Goal: Navigation & Orientation: Find specific page/section

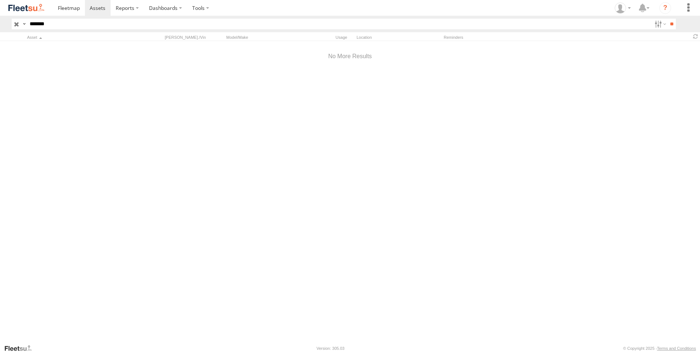
type input "*******"
click at [17, 25] on input "button" at bounding box center [17, 24] width 10 height 11
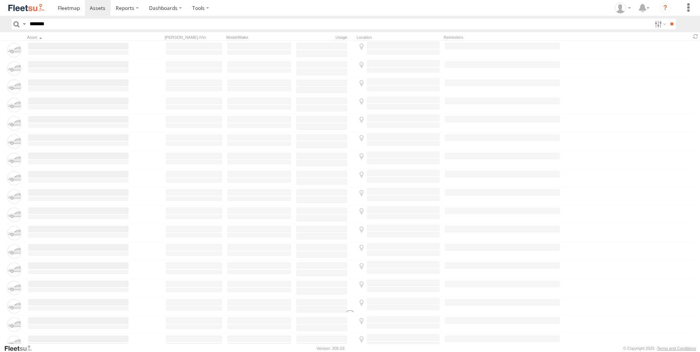
click at [58, 26] on input "*******" at bounding box center [339, 24] width 625 height 11
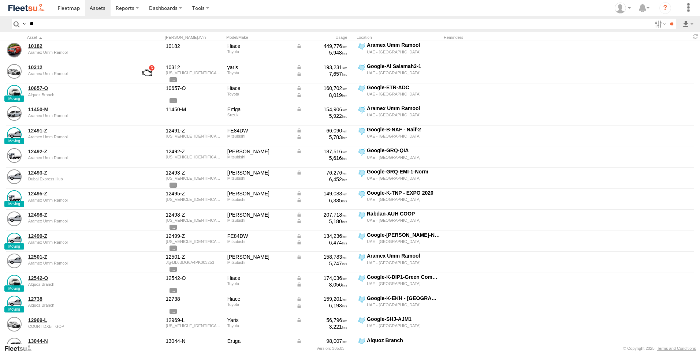
type input "*"
type input "*****"
click at [667, 19] on input "**" at bounding box center [671, 24] width 8 height 11
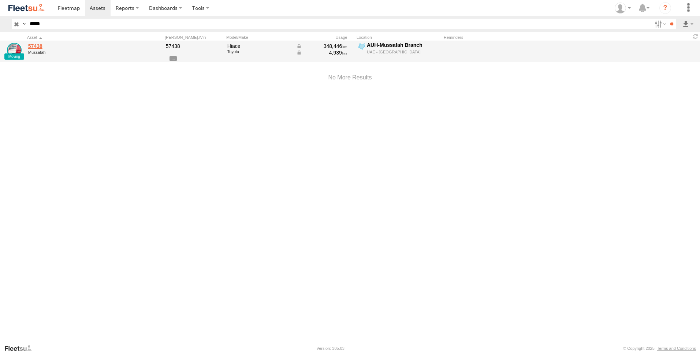
click at [31, 45] on link "57438" at bounding box center [78, 46] width 100 height 7
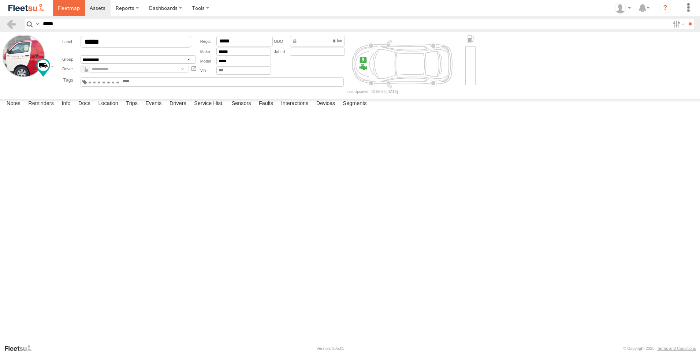
click at [77, 4] on link at bounding box center [69, 8] width 32 height 16
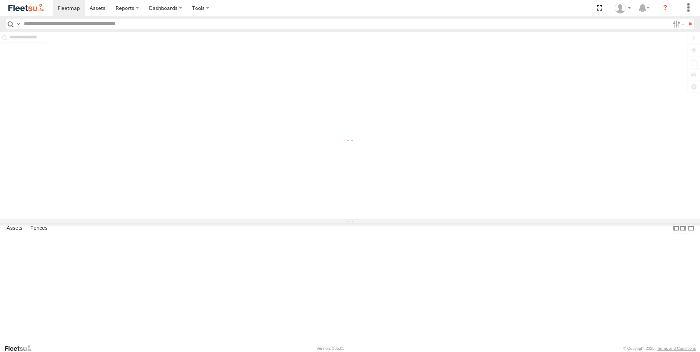
click at [74, 21] on input "text" at bounding box center [345, 24] width 649 height 11
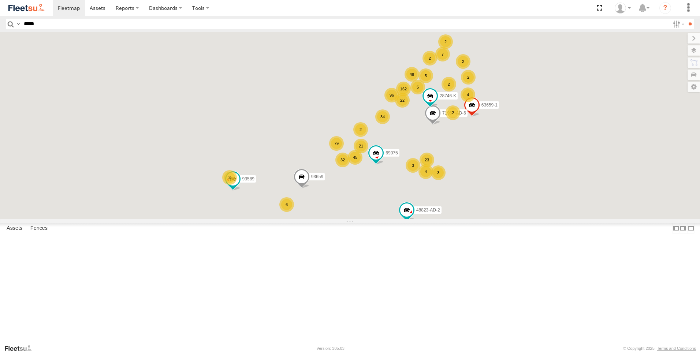
type input "*****"
click at [686, 19] on input "**" at bounding box center [690, 24] width 8 height 11
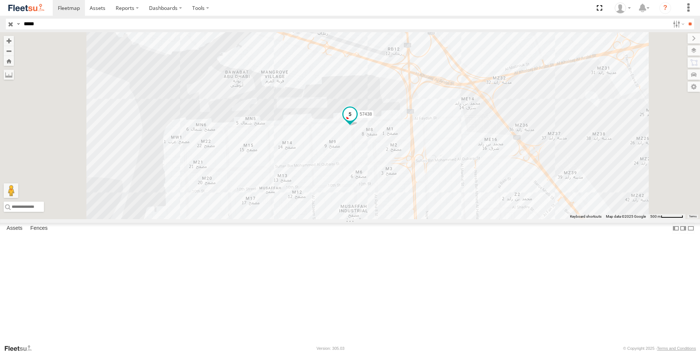
click at [357, 121] on span at bounding box center [349, 114] width 13 height 13
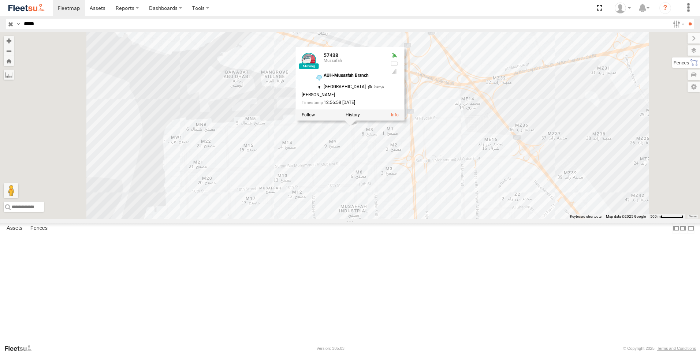
click at [692, 61] on label at bounding box center [686, 62] width 28 height 10
click at [673, 46] on label at bounding box center [686, 50] width 27 height 10
click at [0, 0] on label at bounding box center [0, 0] width 0 height 0
drag, startPoint x: 621, startPoint y: 66, endPoint x: 616, endPoint y: 64, distance: 5.7
click at [0, 0] on span "Fences" at bounding box center [0, 0] width 0 height 0
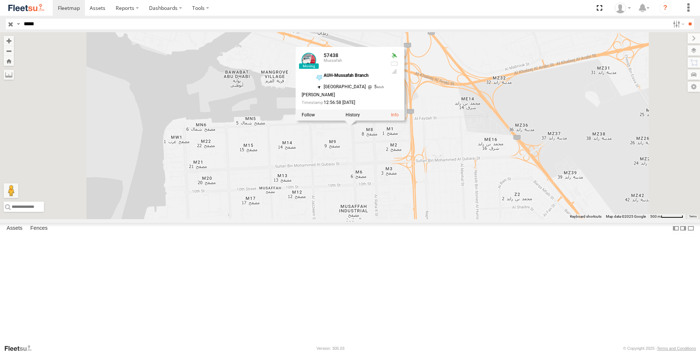
click at [406, 206] on div "57438 57438 Mussafah AUH-Mussafah Branch 24.38132 , 54.51008 South West 5 Ahmad…" at bounding box center [350, 125] width 700 height 187
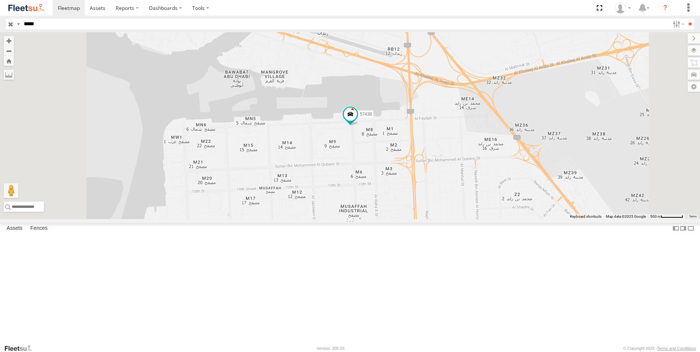
click at [12, 23] on input "button" at bounding box center [11, 24] width 10 height 11
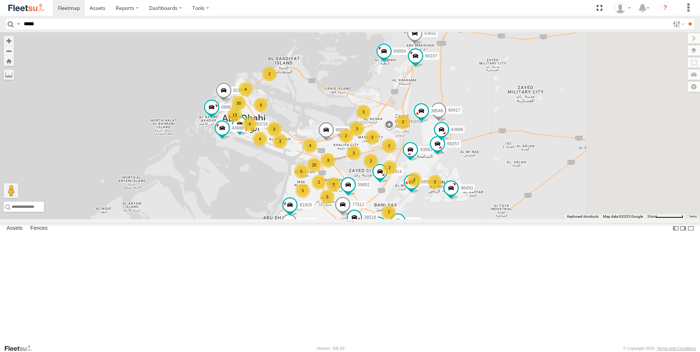
drag, startPoint x: 524, startPoint y: 216, endPoint x: 438, endPoint y: 230, distance: 87.5
click at [438, 219] on div "63659-1 71967-AD-6 86239-K 93659 28746-K 48823-AD-2 69075 76322-U 93668 69279-Y…" at bounding box center [350, 125] width 700 height 187
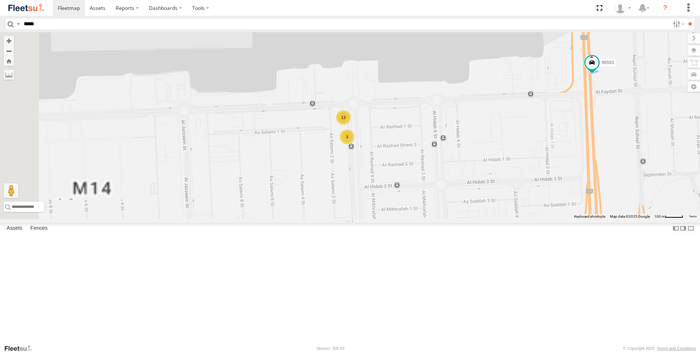
drag, startPoint x: 372, startPoint y: 230, endPoint x: 513, endPoint y: 255, distance: 143.6
click at [513, 219] on div "63659-1 71967-AD-6 86239-K 93659 28746-K 48823-AD-2 69075 76322-U 93668 69279-Y…" at bounding box center [350, 125] width 700 height 187
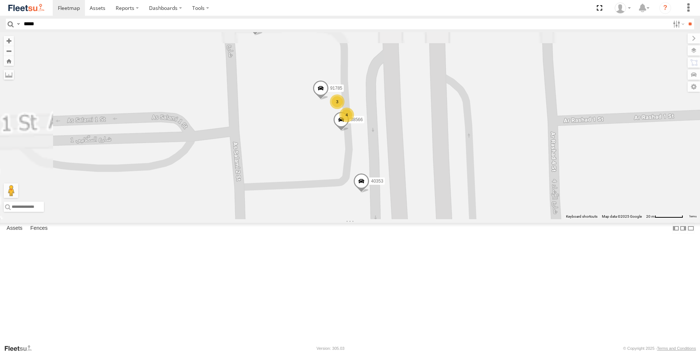
drag, startPoint x: 433, startPoint y: 147, endPoint x: 481, endPoint y: 277, distance: 138.4
click at [482, 219] on div "63659-1 71967-AD-6 86239-K 93659 28746-K 48823-AD-2 69075 76322-U 93668 69279-Y…" at bounding box center [350, 125] width 700 height 187
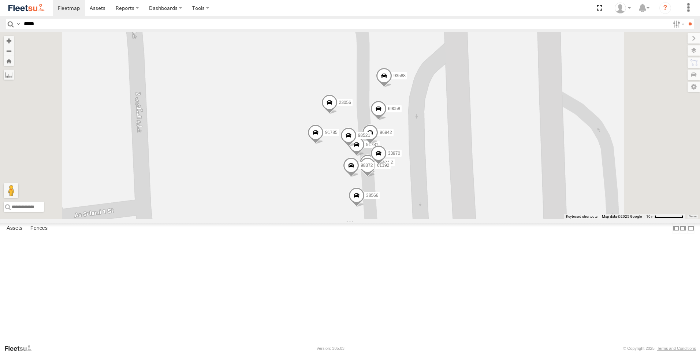
drag, startPoint x: 423, startPoint y: 188, endPoint x: 420, endPoint y: 280, distance: 92.3
click at [420, 219] on div "63659-1 71967-AD-6 86239-K 93659 28746-K 48823-AD-2 69075 76322-U 93668 69279-Y…" at bounding box center [350, 125] width 700 height 187
click at [193, 16] on span at bounding box center [184, 6] width 16 height 20
click at [303, 123] on div "63659-1 71967-AD-6 86239-K 93659 28746-K 48823-AD-2 69075 76322-U 93668 69279-Y…" at bounding box center [350, 125] width 700 height 187
click at [328, 11] on span at bounding box center [320, 3] width 13 height 13
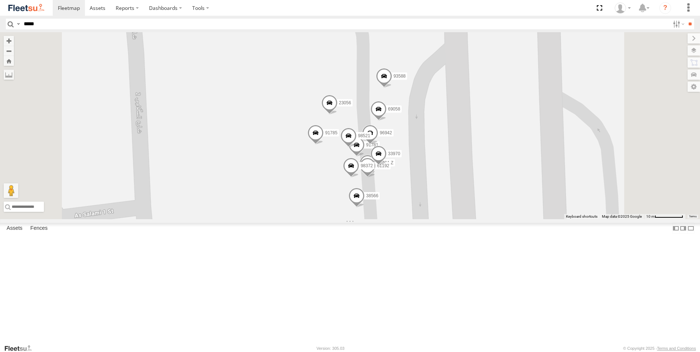
click at [385, 119] on div "63659-1 71967-AD-6 86239-K 93659 28746-K 48823-AD-2 69075 76322-U 93668 69279-Y…" at bounding box center [350, 125] width 700 height 187
click at [351, 22] on span at bounding box center [343, 12] width 16 height 20
click at [387, 125] on div "63659-1 71967-AD-6 86239-K 93659 28746-K 48823-AD-2 69075 76322-U 93668 69279-Y…" at bounding box center [350, 125] width 700 height 187
click at [392, 87] on span at bounding box center [384, 78] width 16 height 20
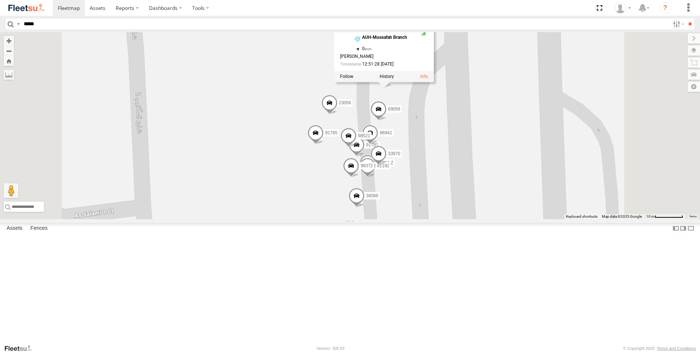
click at [338, 115] on span at bounding box center [329, 105] width 16 height 20
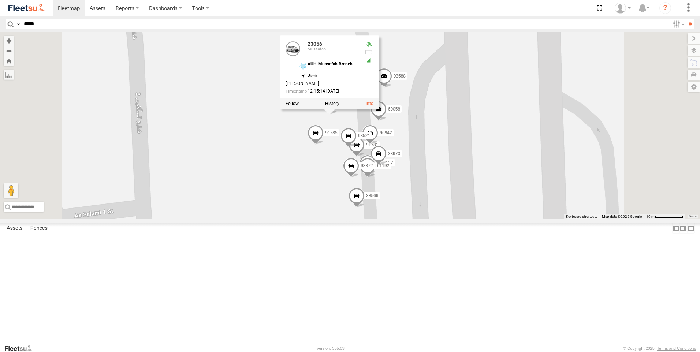
click at [514, 182] on div "63659-1 71967-AD-6 86239-K 93659 28746-K 48823-AD-2 69075 76322-U 93668 69279-Y…" at bounding box center [350, 125] width 700 height 187
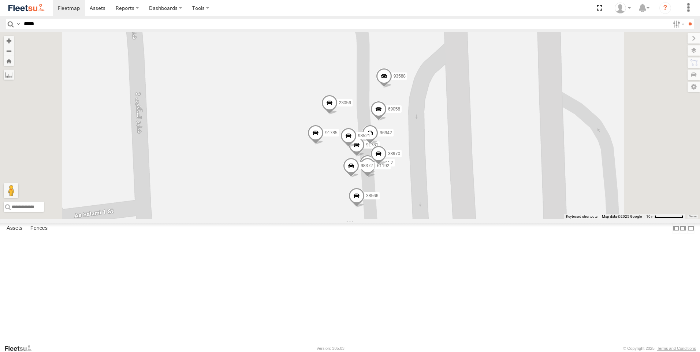
click at [338, 115] on span at bounding box center [329, 105] width 16 height 20
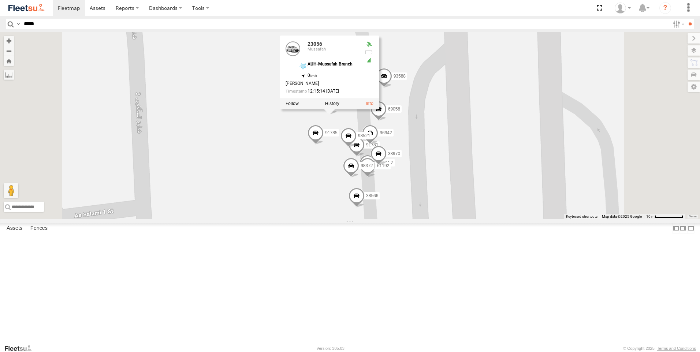
click at [342, 215] on div "63659-1 71967-AD-6 86239-K 93659 28746-K 48823-AD-2 69075 76322-U 93668 69279-Y…" at bounding box center [350, 125] width 700 height 187
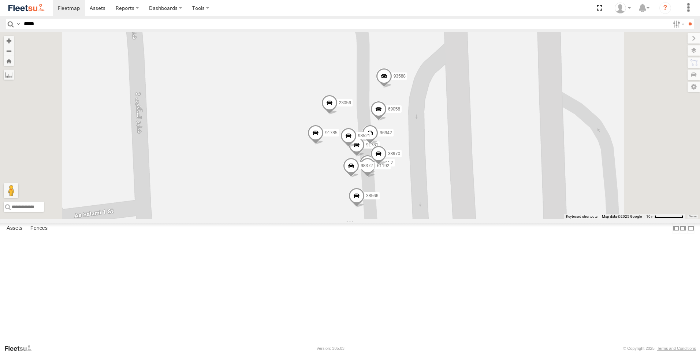
click at [387, 120] on span at bounding box center [378, 111] width 16 height 20
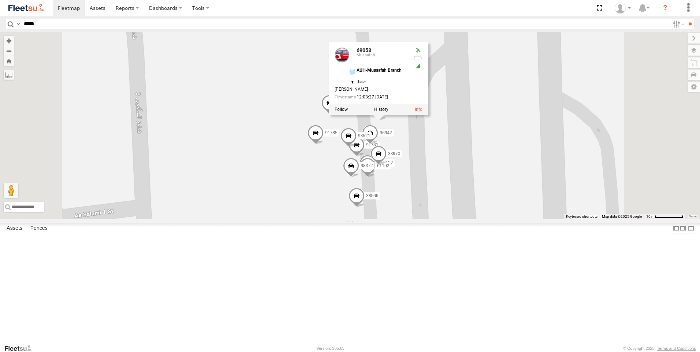
click at [381, 219] on div "63659-1 71967-AD-6 86239-K 93659 28746-K 48823-AD-2 69075 76322-U 93668 69279-Y…" at bounding box center [350, 125] width 700 height 187
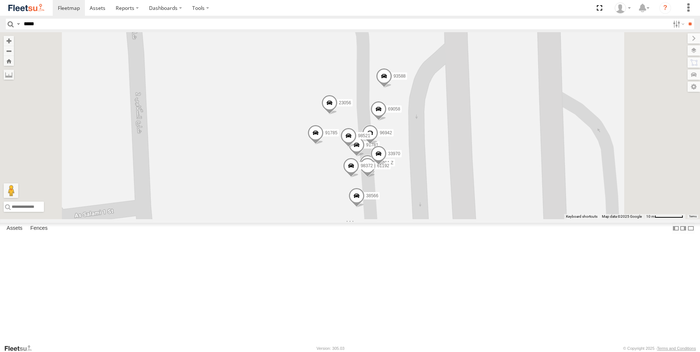
click at [324, 145] on span at bounding box center [316, 135] width 16 height 20
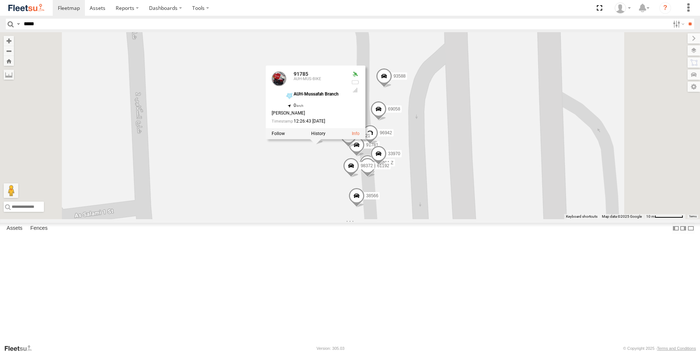
click at [372, 219] on div "63659-1 71967-AD-6 86239-K 93659 28746-K 48823-AD-2 69075 76322-U 93668 69279-Y…" at bounding box center [350, 125] width 700 height 187
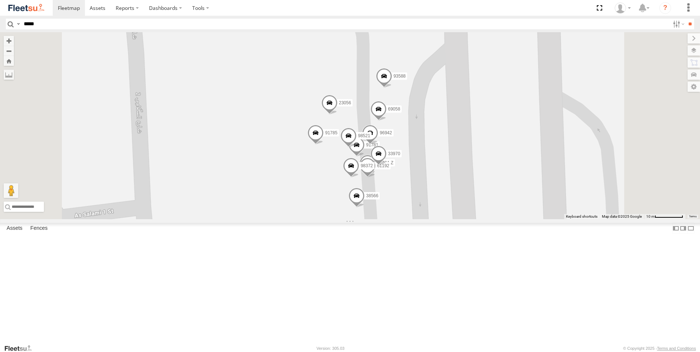
click at [357, 148] on span at bounding box center [348, 138] width 16 height 20
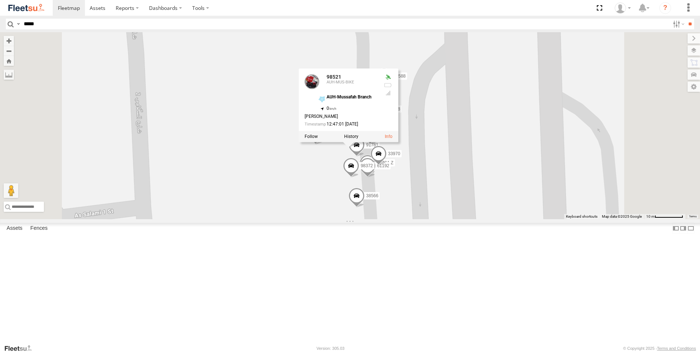
click at [397, 219] on div "63659-1 71967-AD-6 86239-K 93659 28746-K 48823-AD-2 69075 76322-U 93668 69279-Y…" at bounding box center [350, 125] width 700 height 187
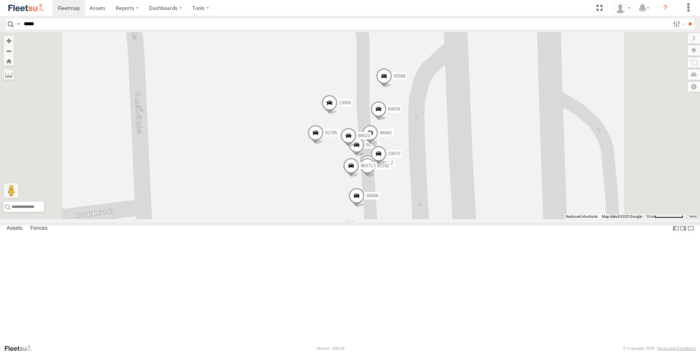
click at [359, 178] on span at bounding box center [351, 168] width 16 height 20
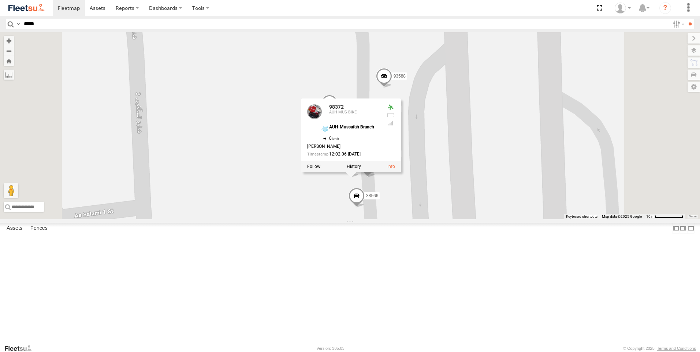
click at [392, 219] on div "63659-1 71967-AD-6 86239-K 93659 28746-K 48823-AD-2 69075 76322-U 93668 69279-Y…" at bounding box center [350, 125] width 700 height 187
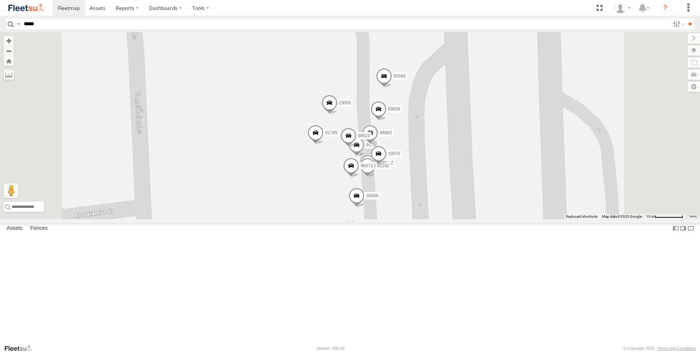
click at [365, 208] on span at bounding box center [357, 198] width 16 height 20
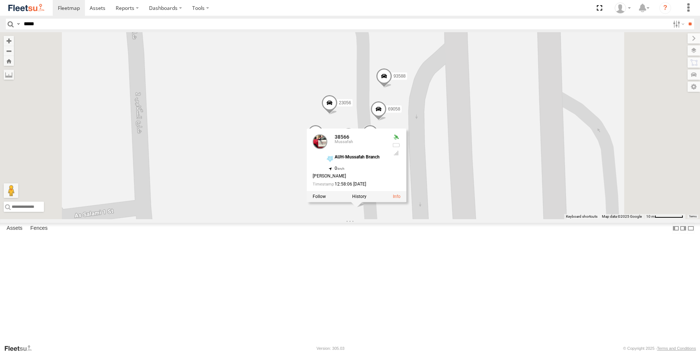
click at [351, 219] on div "63659-1 71967-AD-6 86239-K 93659 28746-K 48823-AD-2 69075 76322-U 93668 69279-Y…" at bounding box center [350, 125] width 700 height 187
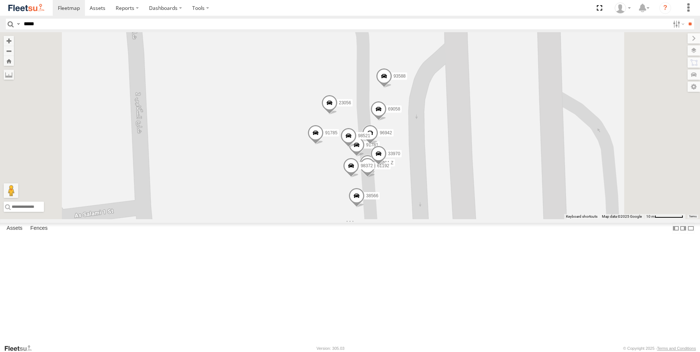
click at [376, 175] on span at bounding box center [368, 165] width 16 height 20
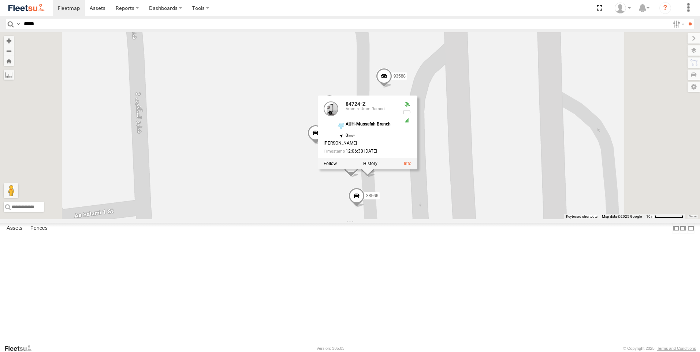
click at [489, 219] on div "63659-1 71967-AD-6 86239-K 93659 28746-K 48823-AD-2 69075 76322-U 93668 69279-Y…" at bounding box center [350, 125] width 700 height 187
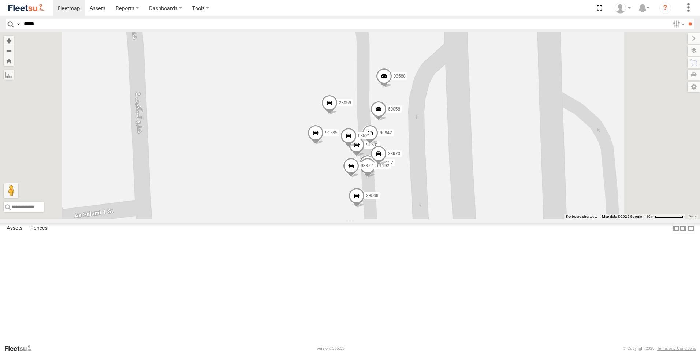
click at [376, 178] on span at bounding box center [368, 168] width 16 height 20
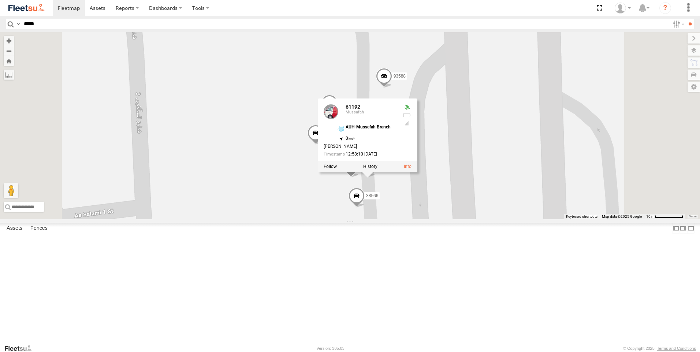
click at [488, 219] on div "63659-1 71967-AD-6 86239-K 93659 28746-K 48823-AD-2 69075 76322-U 93668 69279-Y…" at bounding box center [350, 125] width 700 height 187
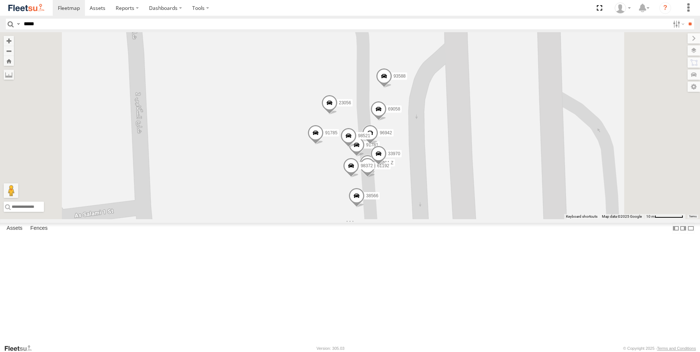
click at [387, 165] on span at bounding box center [378, 156] width 16 height 20
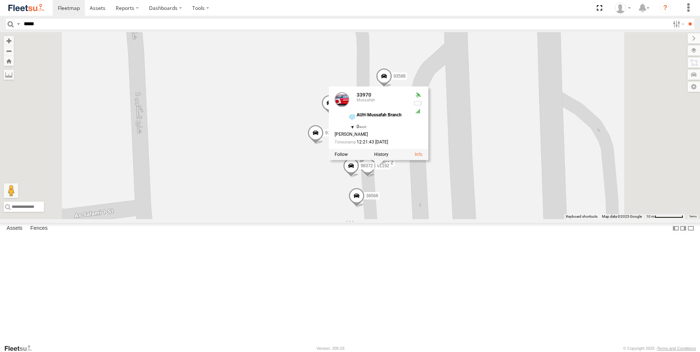
click at [499, 219] on div "63659-1 71967-AD-6 86239-K 93659 28746-K 48823-AD-2 69075 76322-U 93668 69279-Y…" at bounding box center [350, 125] width 700 height 187
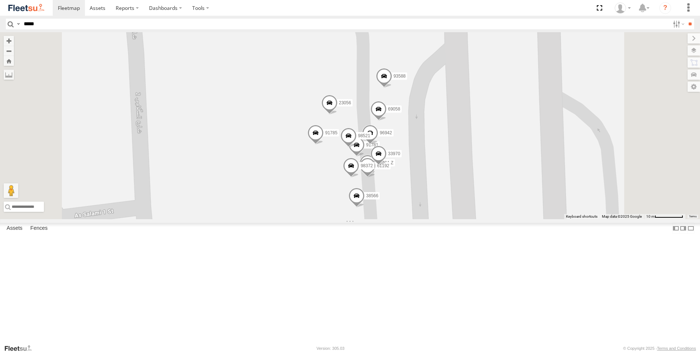
click at [387, 165] on span at bounding box center [378, 156] width 16 height 20
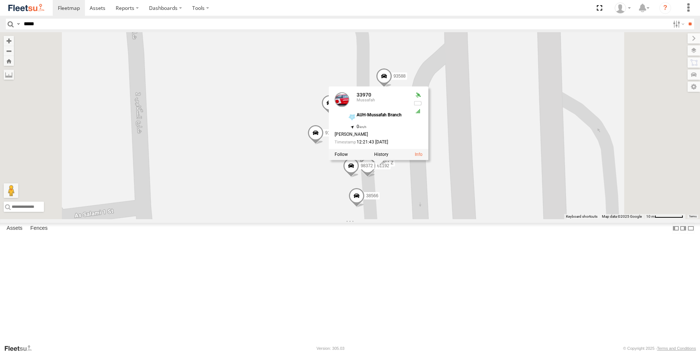
click at [502, 219] on div "63659-1 71967-AD-6 86239-K 93659 28746-K 48823-AD-2 69075 76322-U 93668 69279-Y…" at bounding box center [350, 125] width 700 height 187
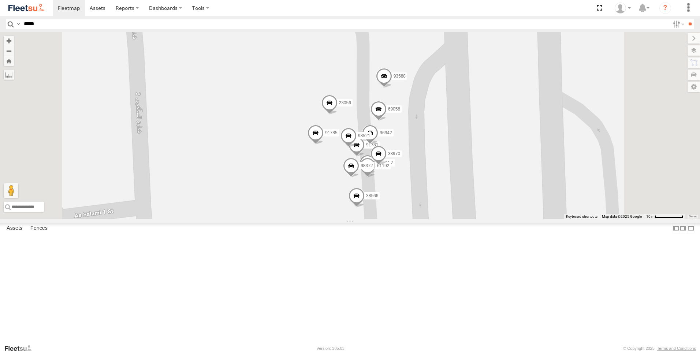
click at [378, 145] on span at bounding box center [370, 135] width 16 height 20
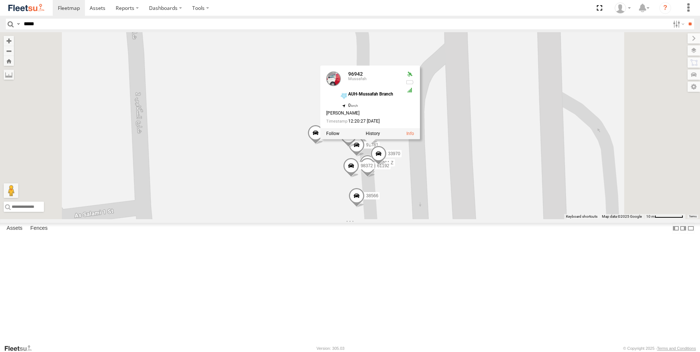
click at [487, 205] on div "63659-1 71967-AD-6 86239-K 93659 28746-K 48823-AD-2 69075 76322-U 93668 69279-Y…" at bounding box center [350, 125] width 700 height 187
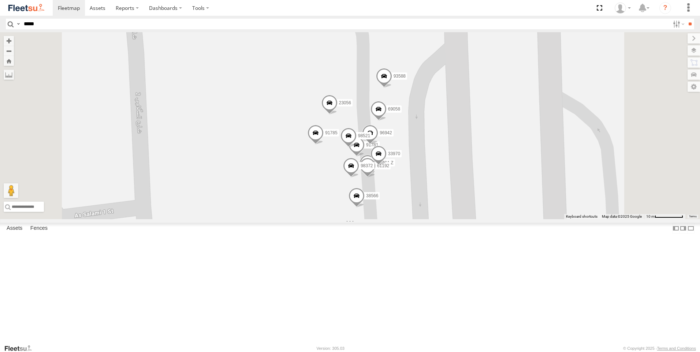
click at [387, 120] on span at bounding box center [378, 111] width 16 height 20
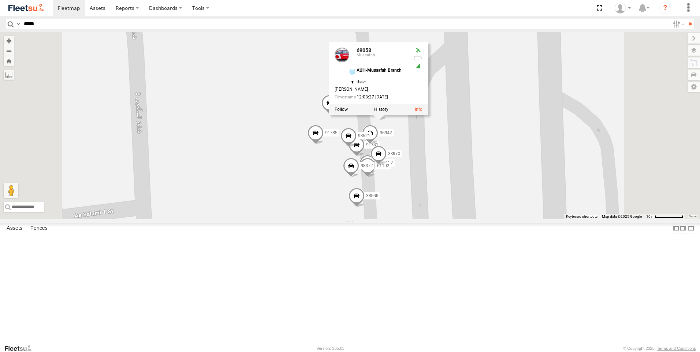
click at [492, 191] on div "63659-1 71967-AD-6 86239-K 93659 28746-K 48823-AD-2 69075 76322-U 93668 69279-Y…" at bounding box center [350, 125] width 700 height 187
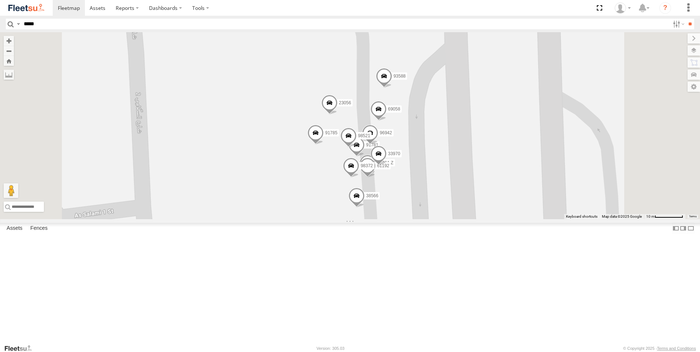
click at [392, 87] on span at bounding box center [384, 78] width 16 height 20
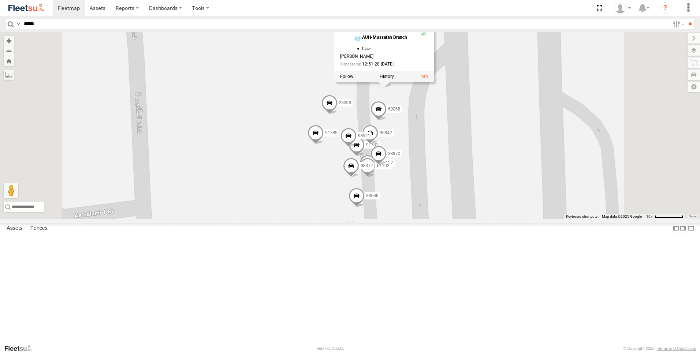
click at [333, 114] on div "63659-1 71967-AD-6 86239-K 93659 28746-K 48823-AD-2 69075 76322-U 93668 69279-Y…" at bounding box center [350, 125] width 700 height 187
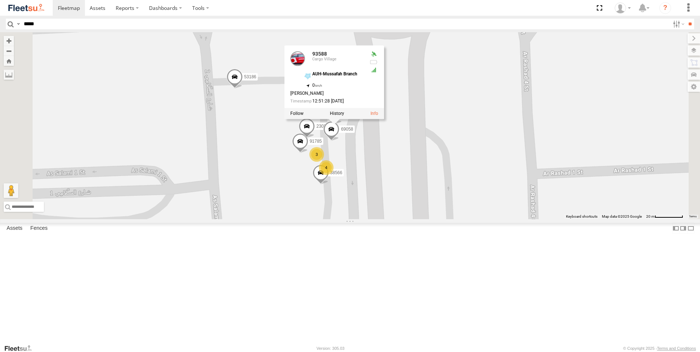
click at [349, 246] on span at bounding box center [341, 236] width 16 height 20
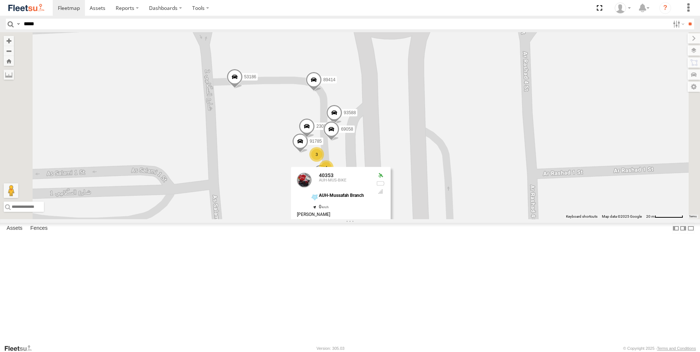
click at [353, 219] on div "63659-1 71967-AD-6 86239-K 93659 28746-K 48823-AD-2 69075 76322-U 93668 69279-Y…" at bounding box center [350, 125] width 700 height 187
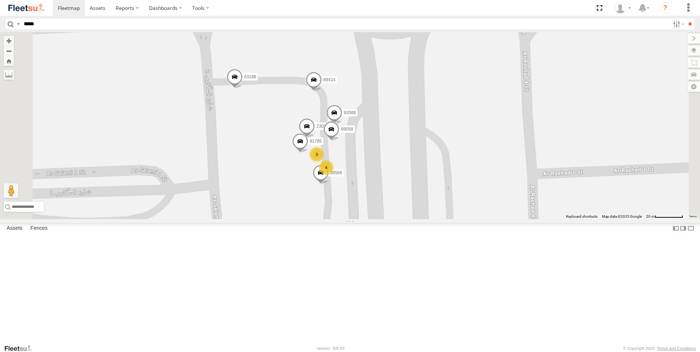
click at [226, 15] on span at bounding box center [219, 7] width 13 height 13
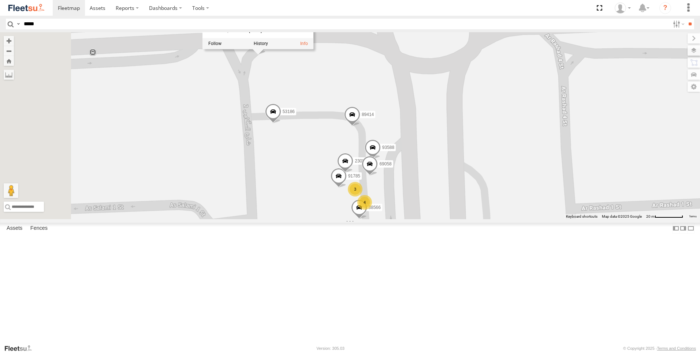
drag, startPoint x: 344, startPoint y: 206, endPoint x: 385, endPoint y: 245, distance: 57.0
click at [385, 219] on div "63659-1 71967-AD-6 86239-K 93659 28746-K 48823-AD-2 69075 76322-U 93668 69279-Y…" at bounding box center [350, 125] width 700 height 187
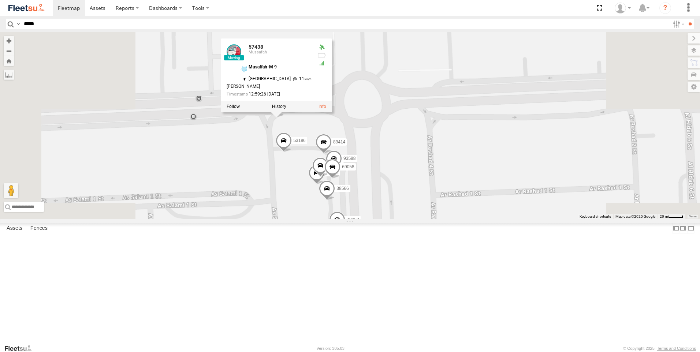
click at [387, 219] on div "63659-1 71967-AD-6 86239-K 93659 28746-K 48823-AD-2 69075 76322-U 93668 69279-Y…" at bounding box center [350, 125] width 700 height 187
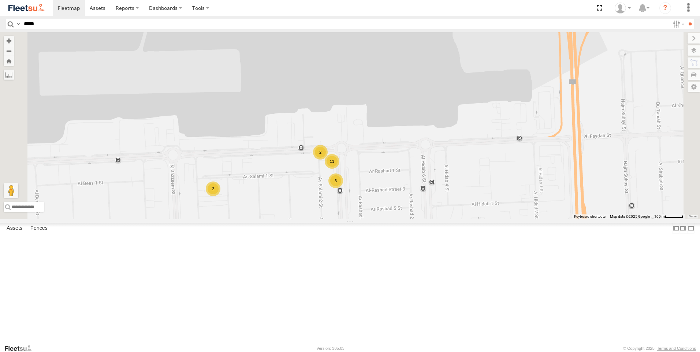
drag, startPoint x: 374, startPoint y: 258, endPoint x: 400, endPoint y: 251, distance: 27.5
click at [400, 219] on div "63659-1 71967-AD-6 86239-K 93659 28746-K 48823-AD-2 69075 76322-U 93668 69279-Y…" at bounding box center [350, 125] width 700 height 187
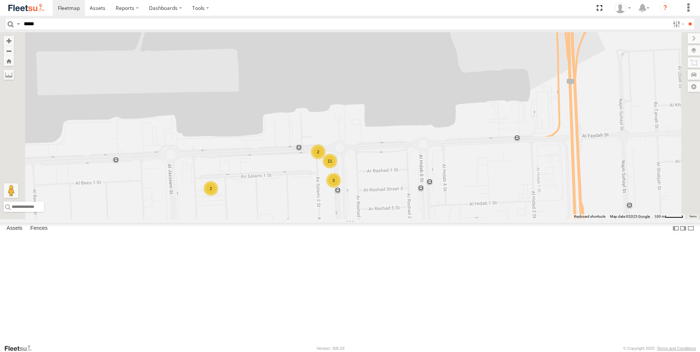
drag, startPoint x: 394, startPoint y: 293, endPoint x: 381, endPoint y: 238, distance: 56.7
click at [381, 219] on div "63659-1 71967-AD-6 86239-K 93659 28746-K 48823-AD-2 69075 76322-U 93668 69279-Y…" at bounding box center [350, 125] width 700 height 187
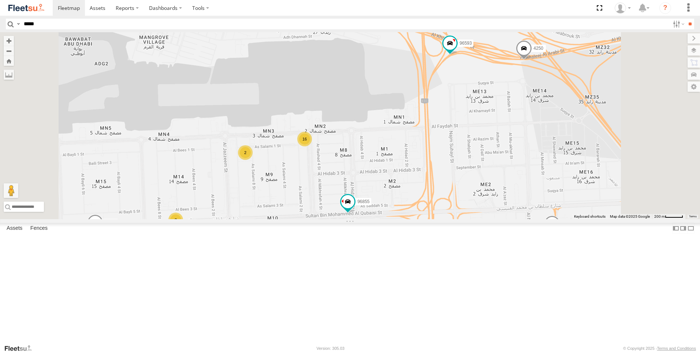
click at [415, 240] on span at bounding box center [407, 230] width 16 height 20
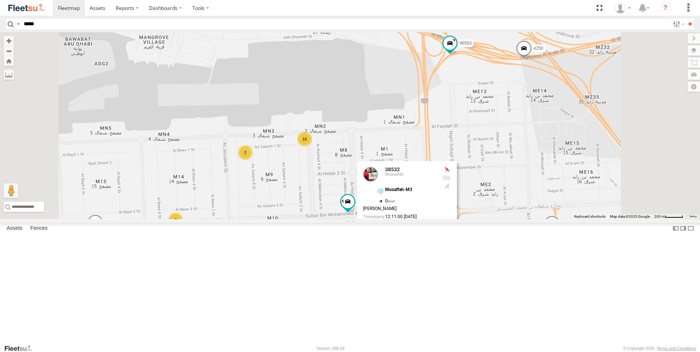
click at [388, 249] on div "2" at bounding box center [381, 242] width 15 height 15
